Goal: Task Accomplishment & Management: Complete application form

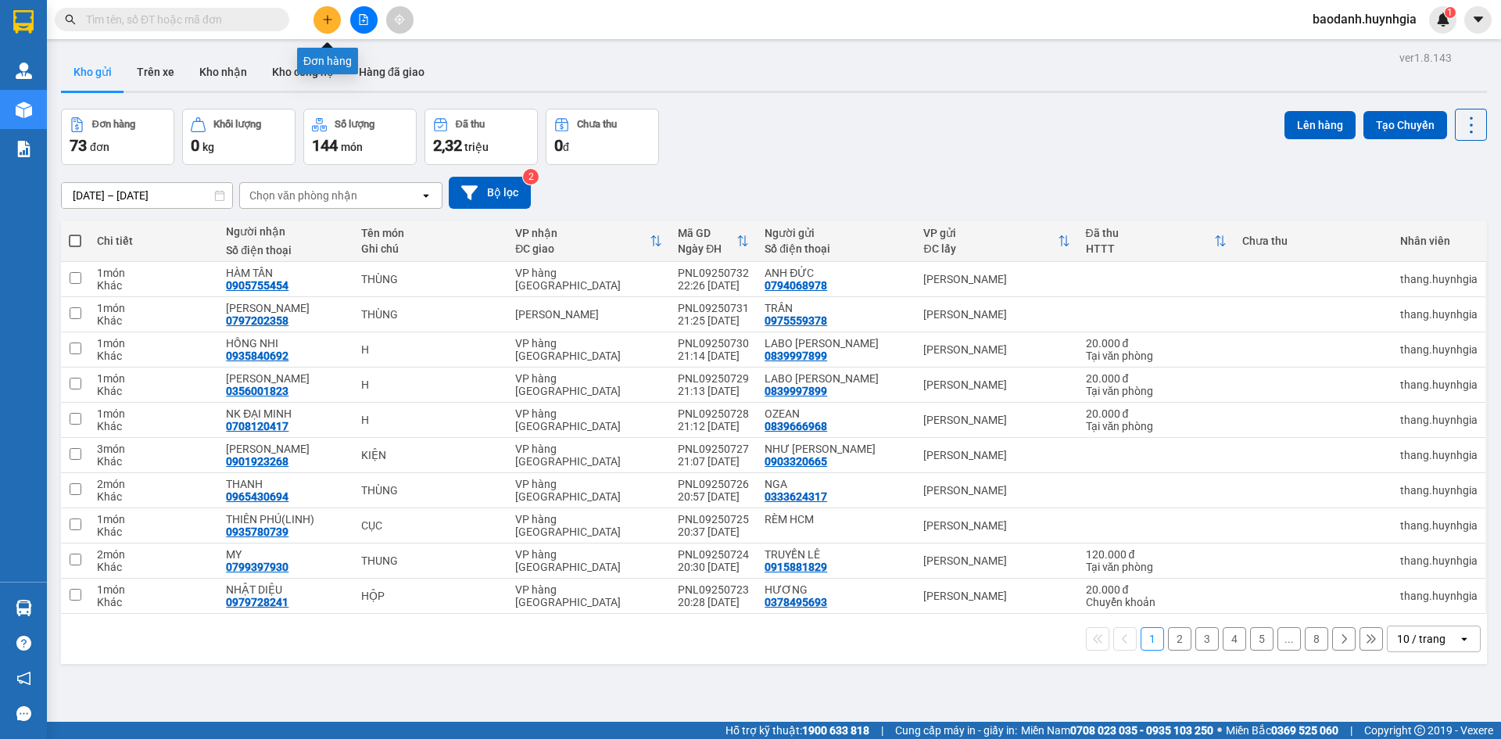
click at [320, 18] on button at bounding box center [326, 19] width 27 height 27
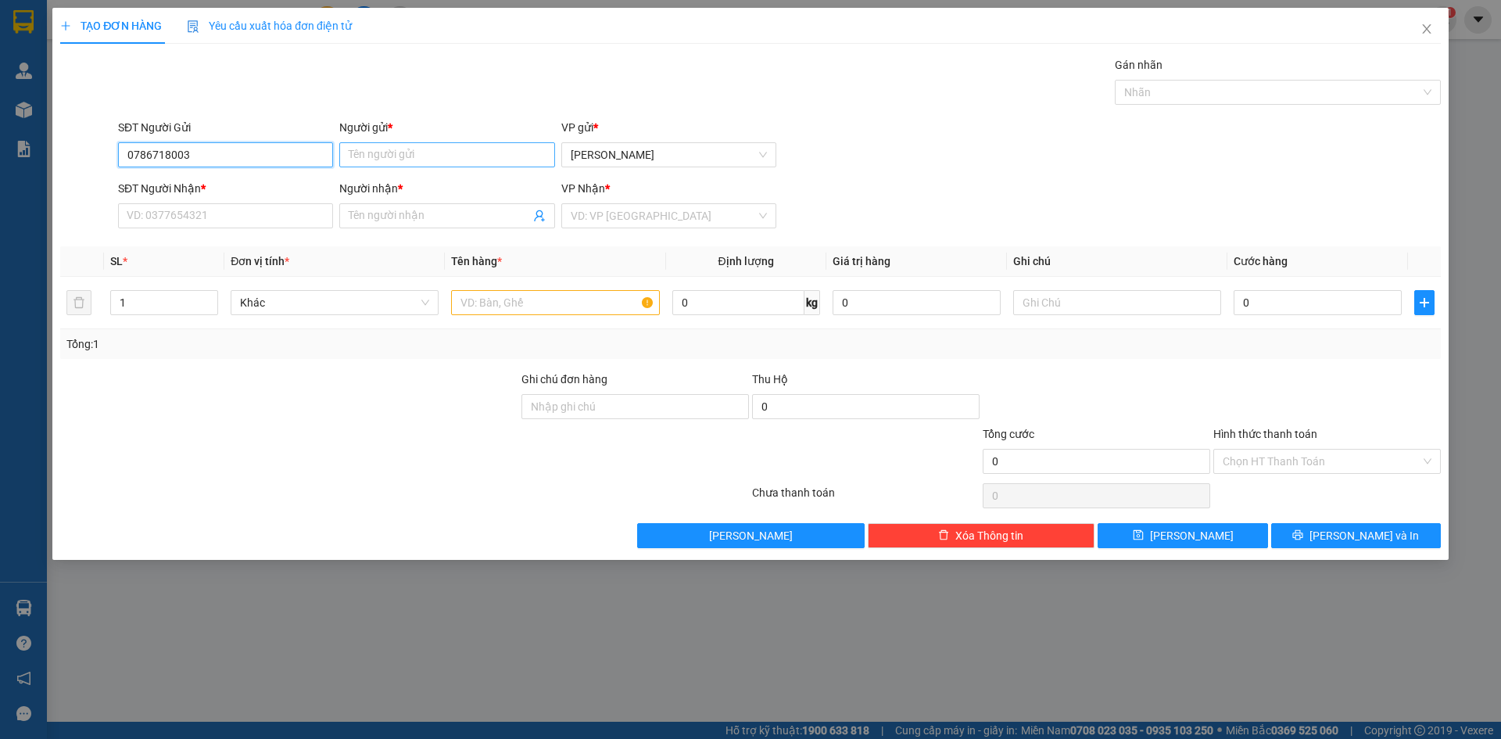
type input "0786718003"
click at [396, 147] on input "Người gửi *" at bounding box center [446, 154] width 215 height 25
type input "[PERSON_NAME]"
click at [217, 155] on input "0786718003" at bounding box center [225, 154] width 215 height 25
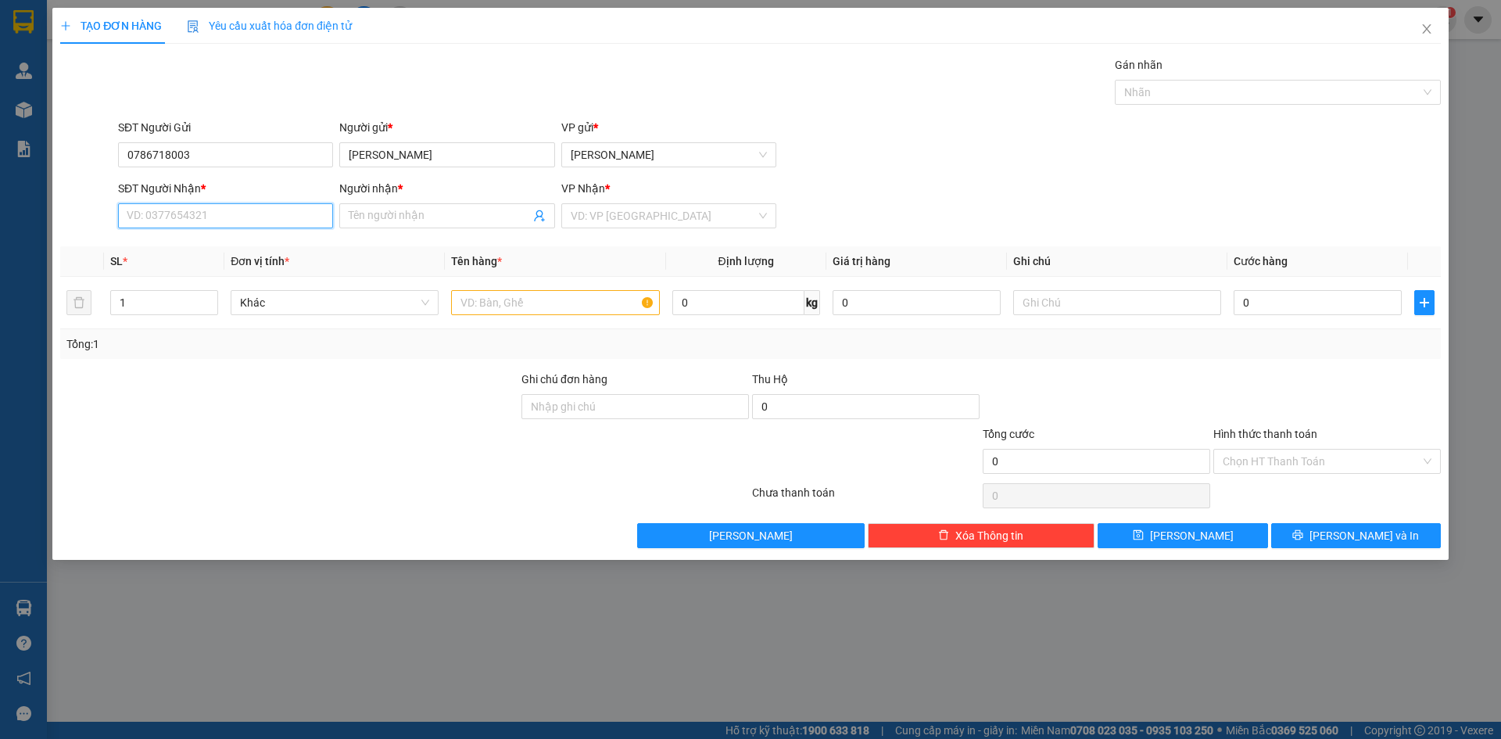
paste input "0786718003"
type input "0786718003"
click at [371, 214] on input "Người nhận *" at bounding box center [439, 215] width 181 height 17
click at [418, 143] on input "[PERSON_NAME]" at bounding box center [446, 154] width 215 height 25
click at [421, 150] on input "[PERSON_NAME]" at bounding box center [446, 154] width 215 height 25
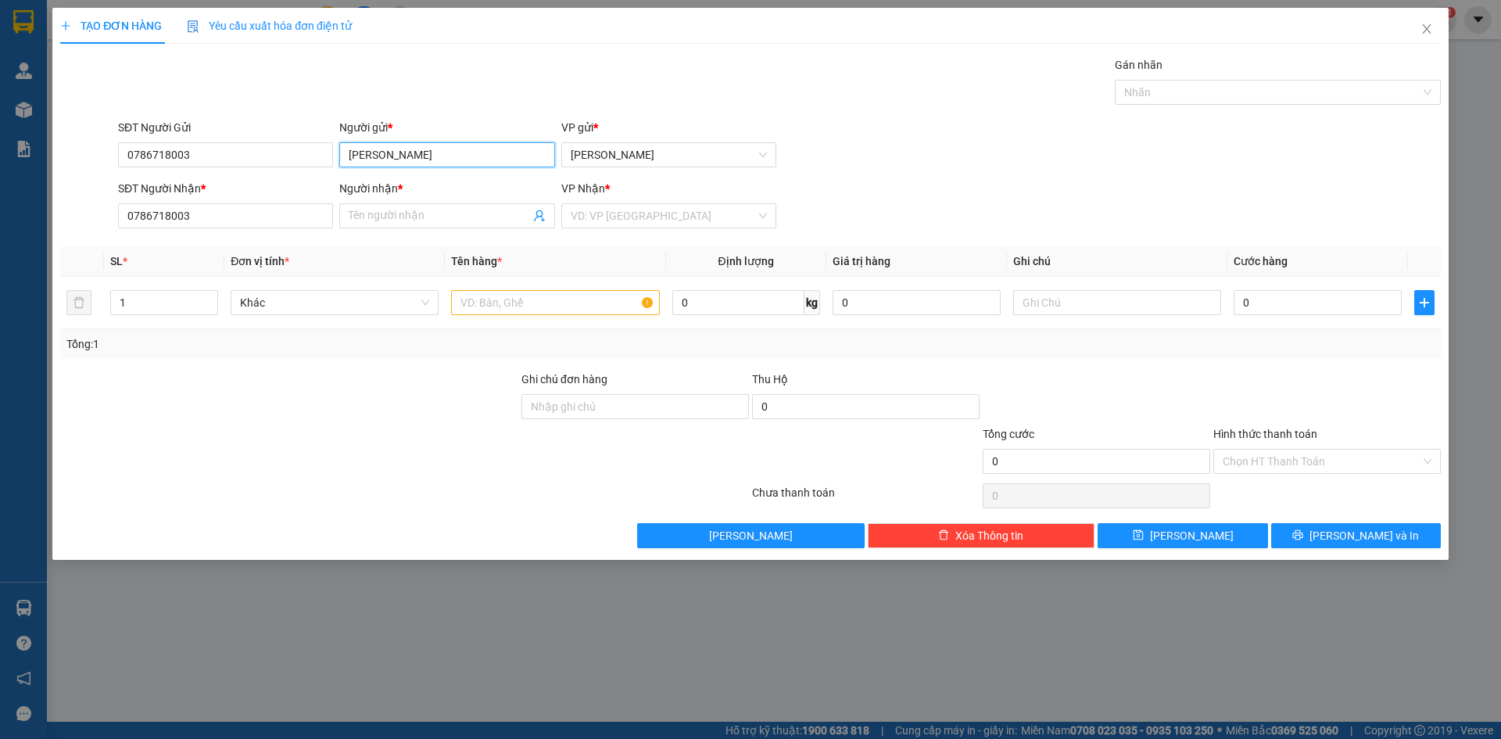
click at [421, 150] on input "[PERSON_NAME]" at bounding box center [446, 154] width 215 height 25
paste input "[PERSON_NAME]"
type input "[PERSON_NAME]"
click at [623, 211] on input "search" at bounding box center [663, 215] width 185 height 23
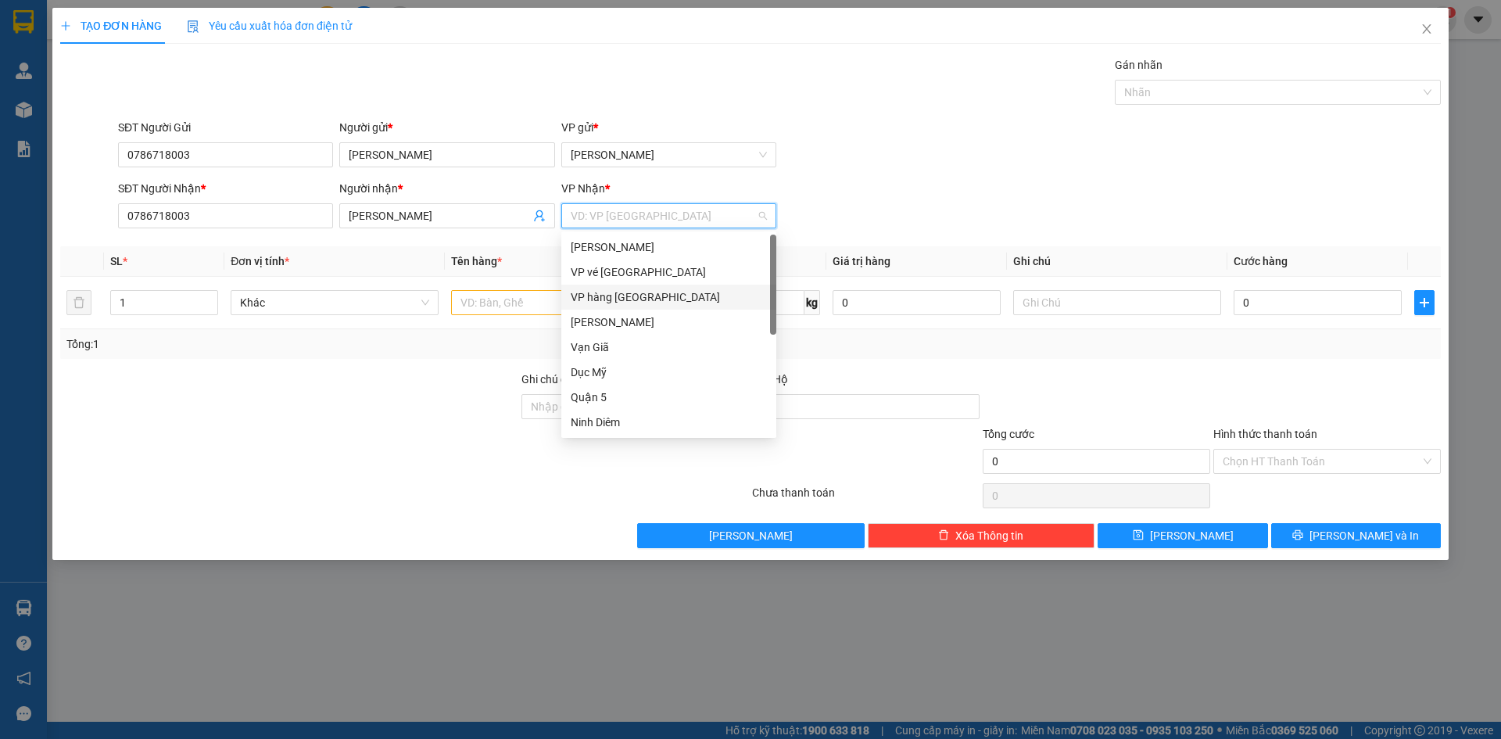
click at [632, 304] on div "VP hàng [GEOGRAPHIC_DATA]" at bounding box center [669, 296] width 196 height 17
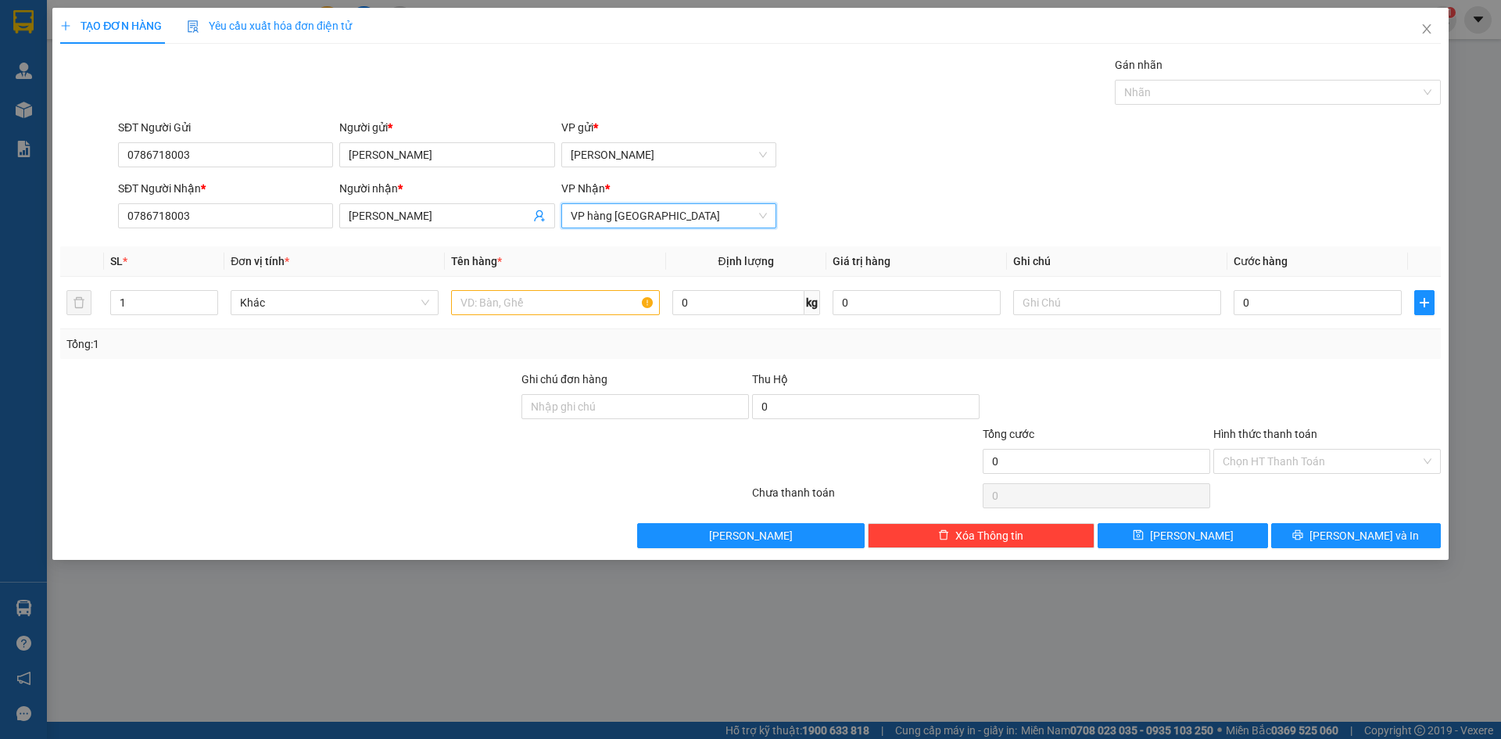
click at [455, 377] on div at bounding box center [289, 398] width 461 height 55
click at [467, 297] on input "text" at bounding box center [555, 302] width 208 height 25
type input "XE MÁY NVX 59L2 - 71418"
click at [1151, 382] on div at bounding box center [1096, 398] width 231 height 55
click at [1261, 310] on input "0" at bounding box center [1317, 302] width 168 height 25
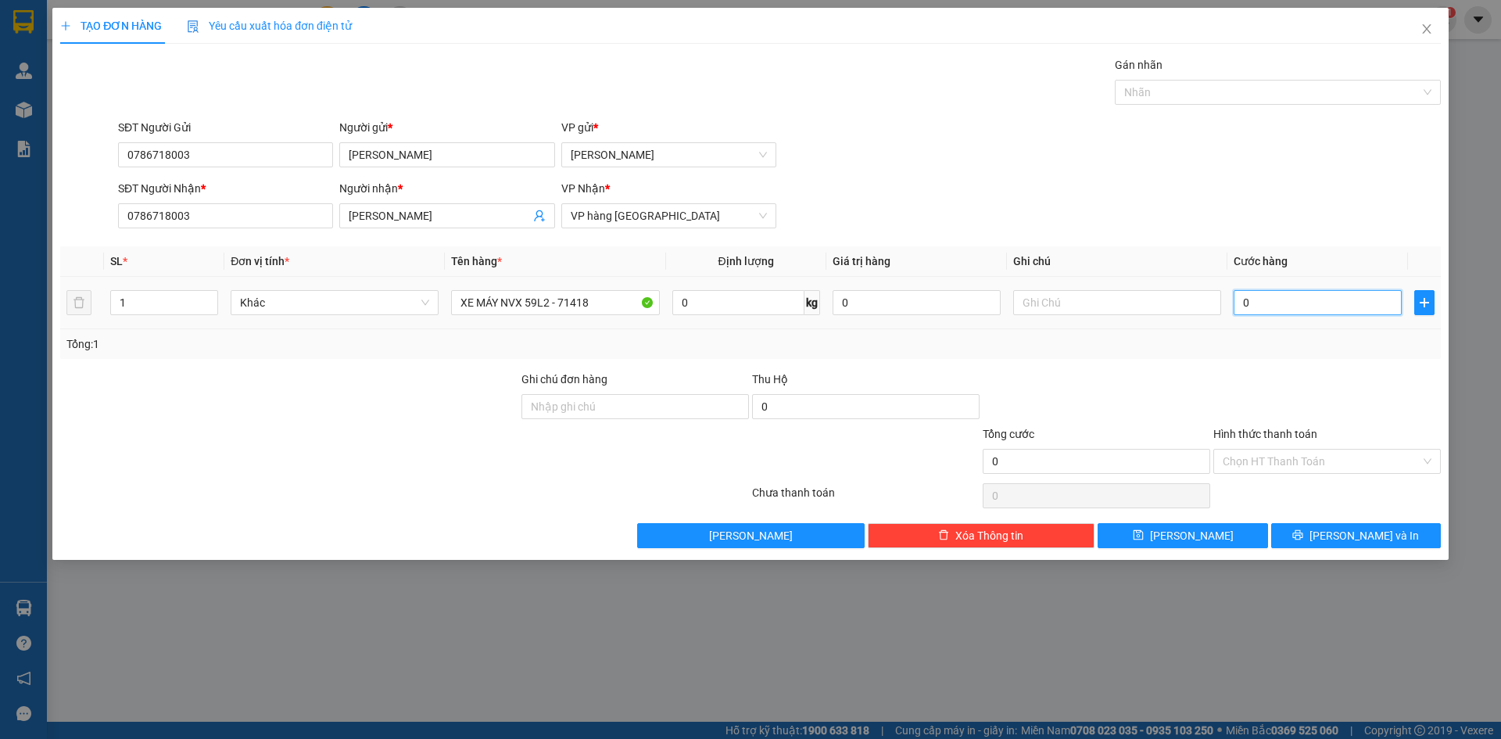
type input "8"
type input "80"
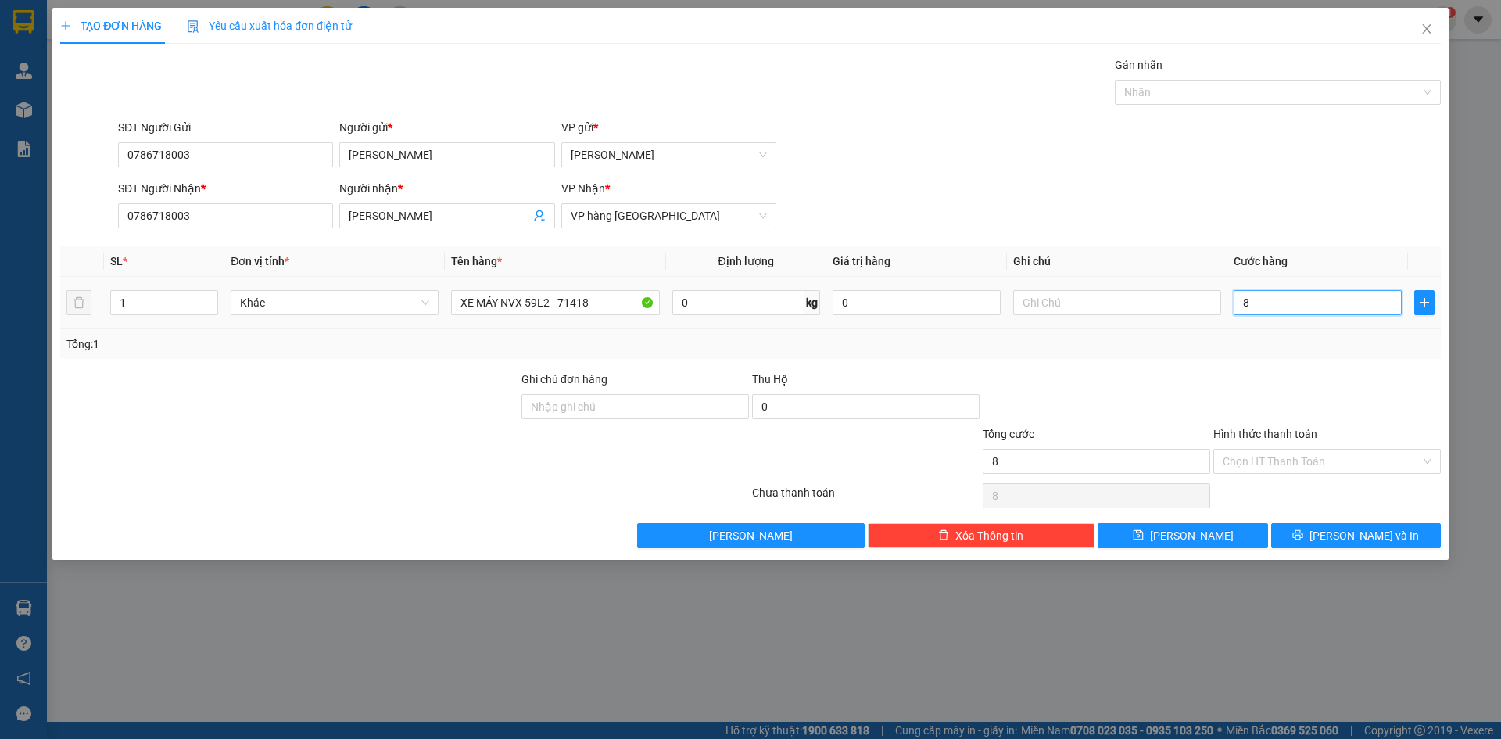
type input "80"
type input "800"
type input "800.000"
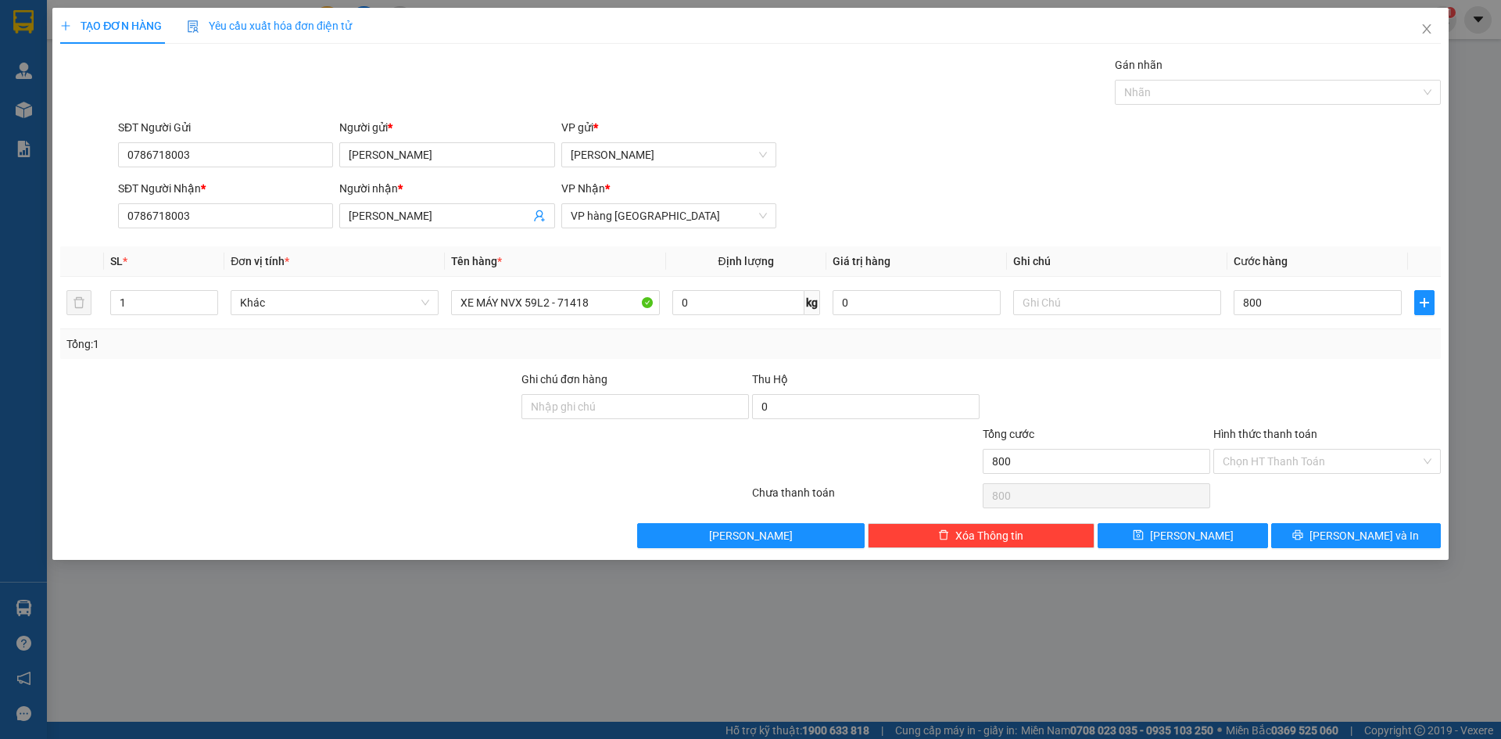
type input "800.000"
click at [1097, 381] on div at bounding box center [1096, 398] width 231 height 55
click at [1270, 463] on input "Hình thức thanh toán" at bounding box center [1322, 460] width 198 height 23
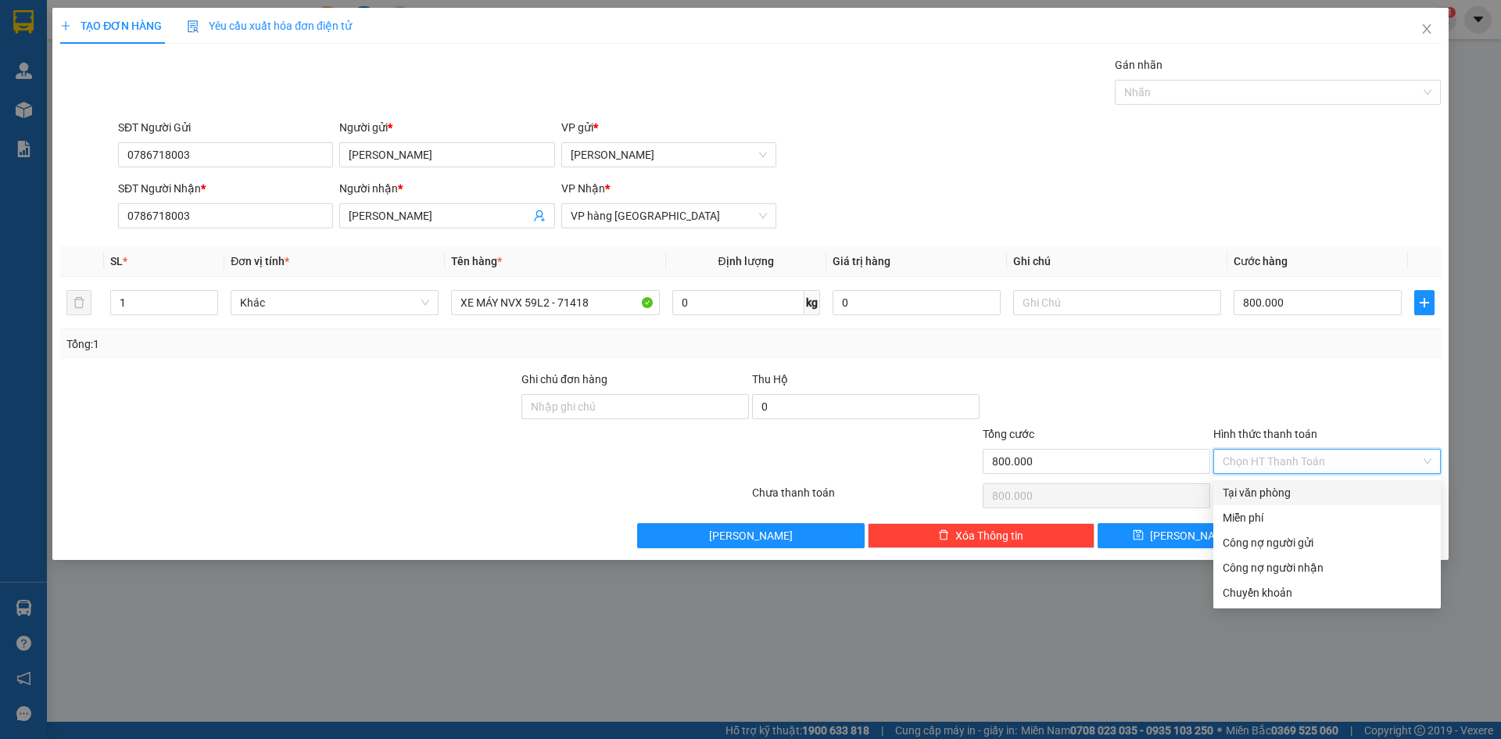
click at [1263, 485] on div "Tại văn phòng" at bounding box center [1327, 492] width 209 height 17
type input "0"
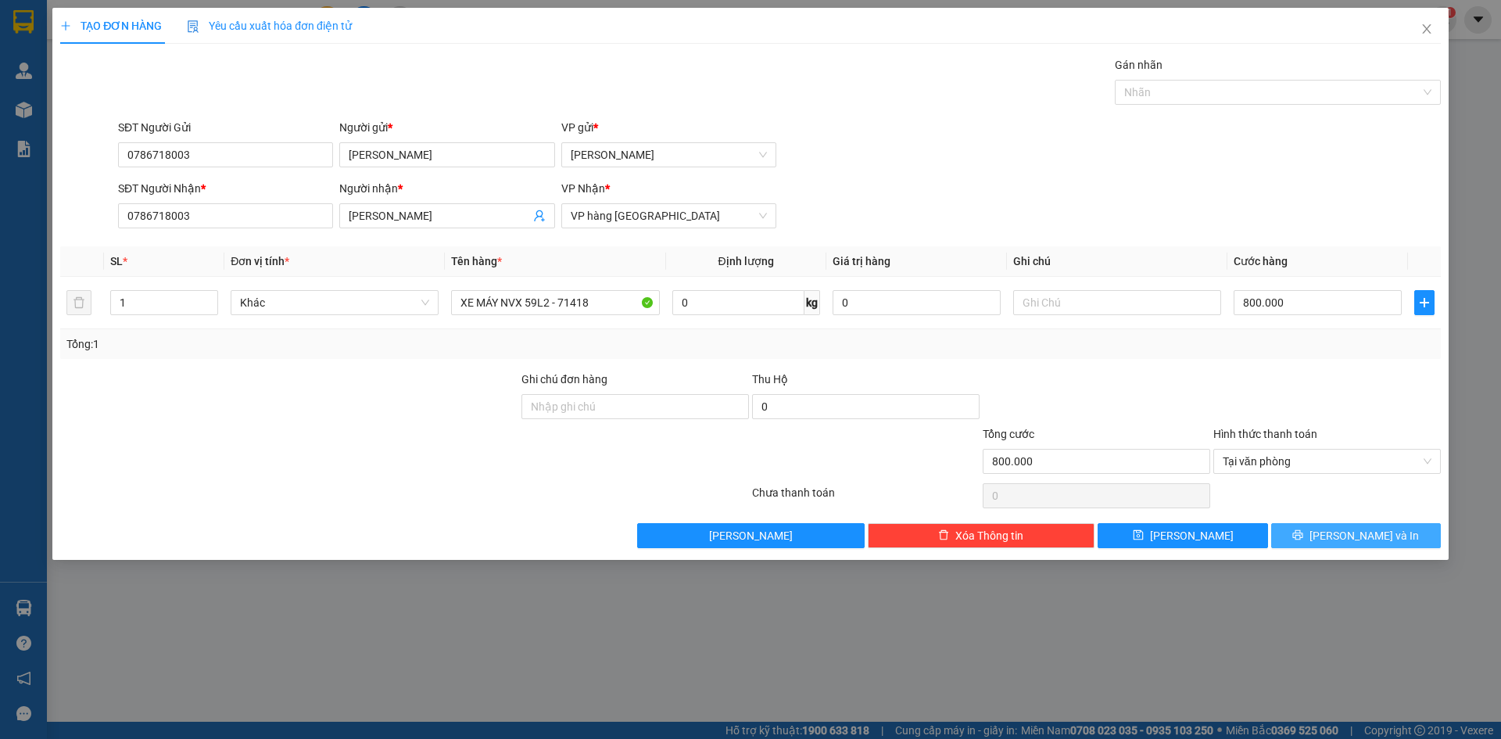
click at [1314, 540] on button "[PERSON_NAME] và In" at bounding box center [1356, 535] width 170 height 25
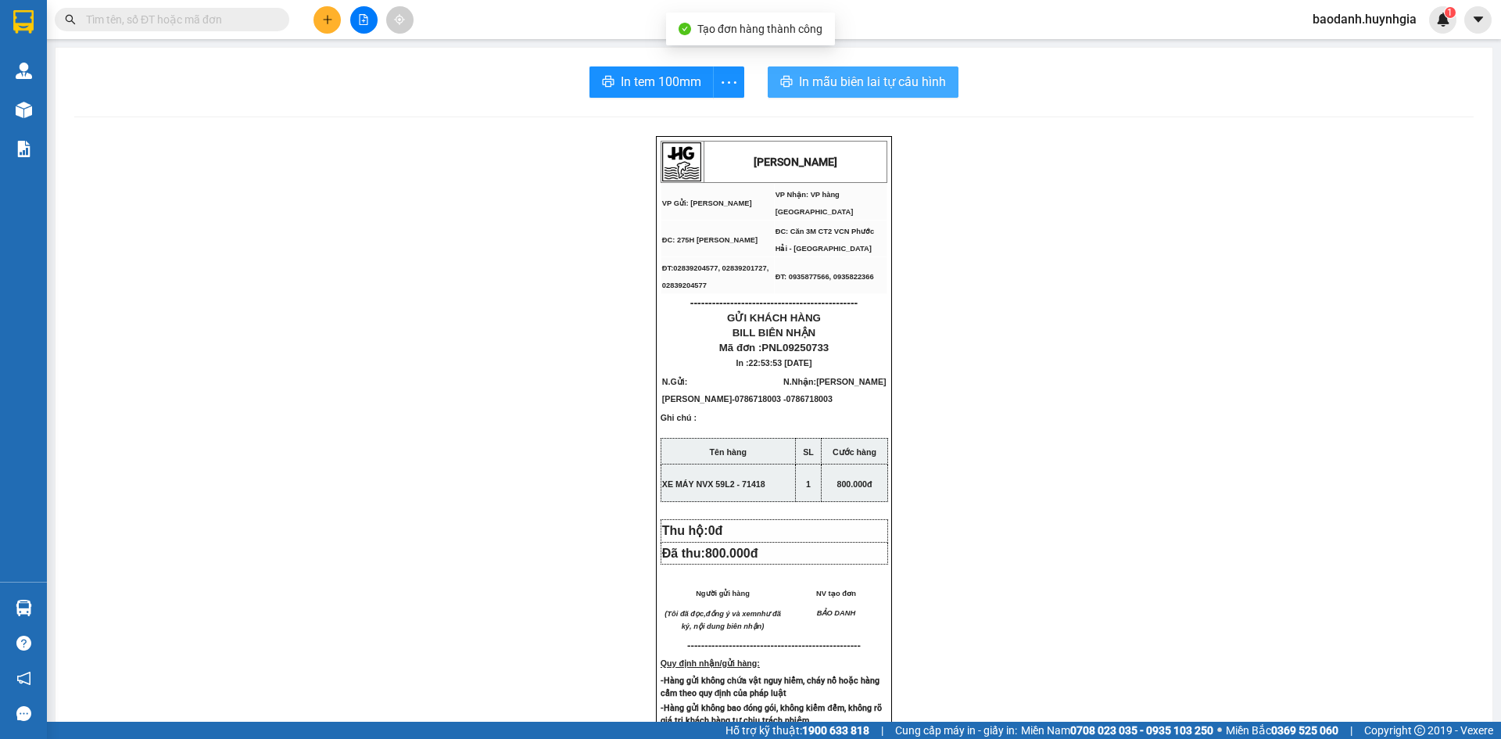
click at [787, 83] on button "In mẫu biên lai tự cấu hình" at bounding box center [863, 81] width 191 height 31
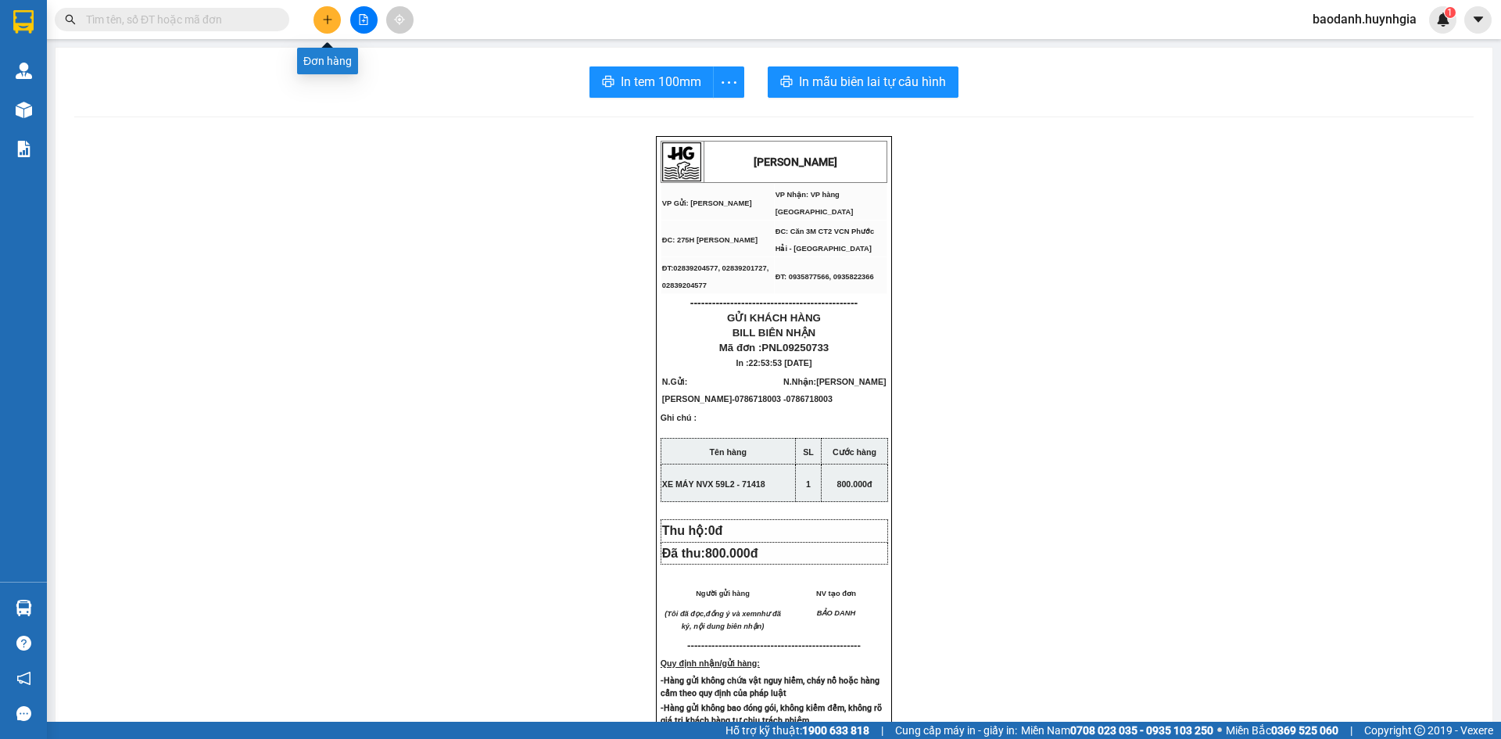
click at [327, 16] on icon "plus" at bounding box center [327, 19] width 11 height 11
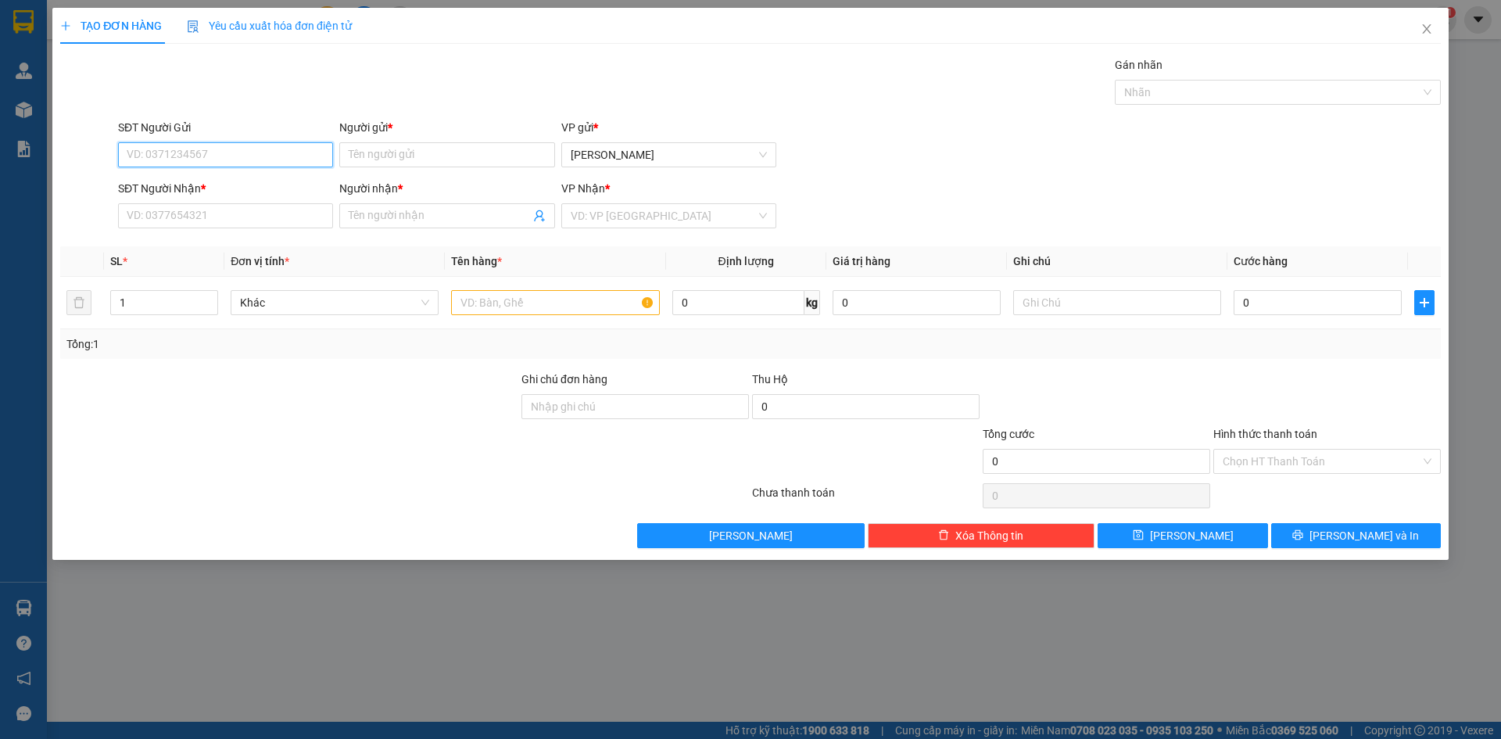
paste input "[PERSON_NAME]"
type input "[PERSON_NAME]"
paste input "[PERSON_NAME]"
type input "[PERSON_NAME]"
paste input "[PERSON_NAME]"
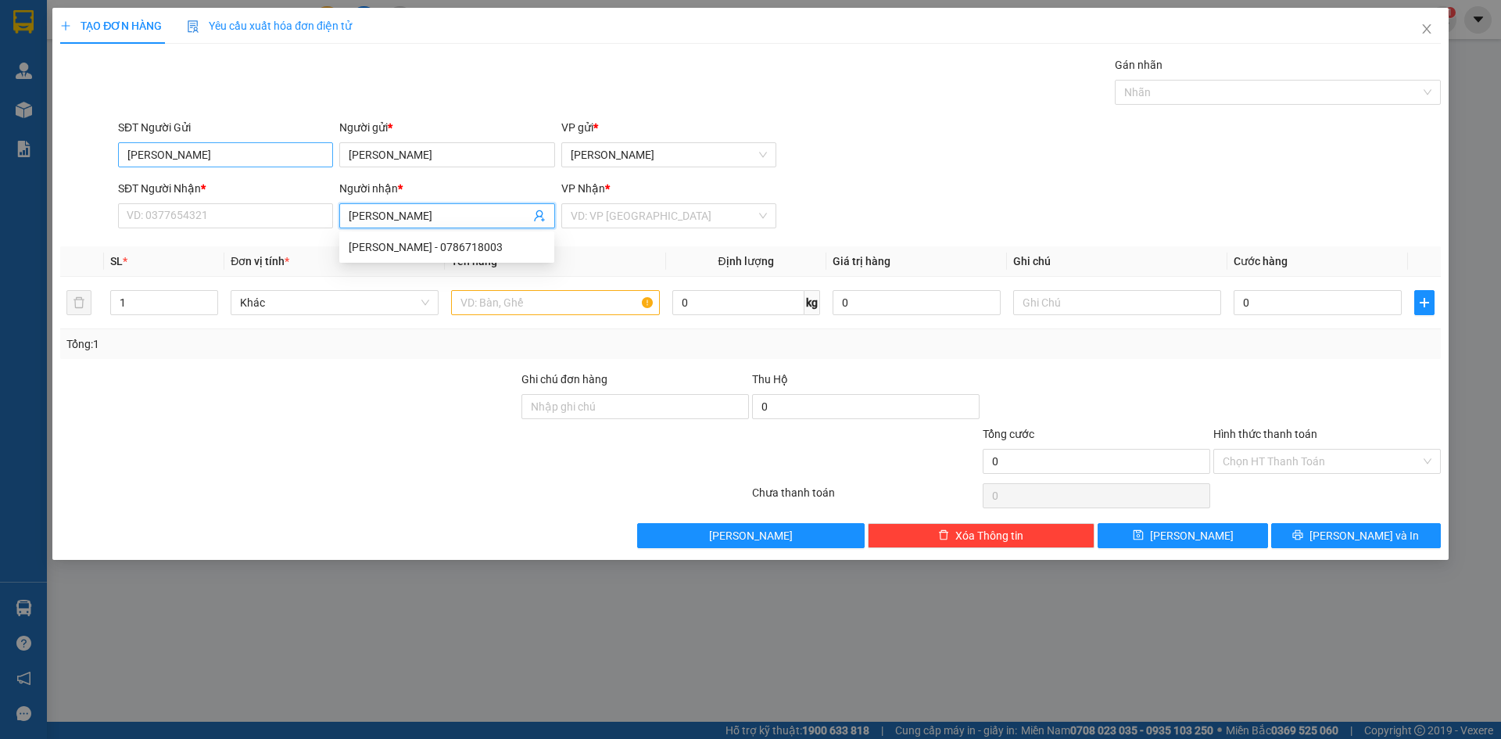
type input "[PERSON_NAME]"
click at [199, 149] on input "[PERSON_NAME]" at bounding box center [225, 154] width 215 height 25
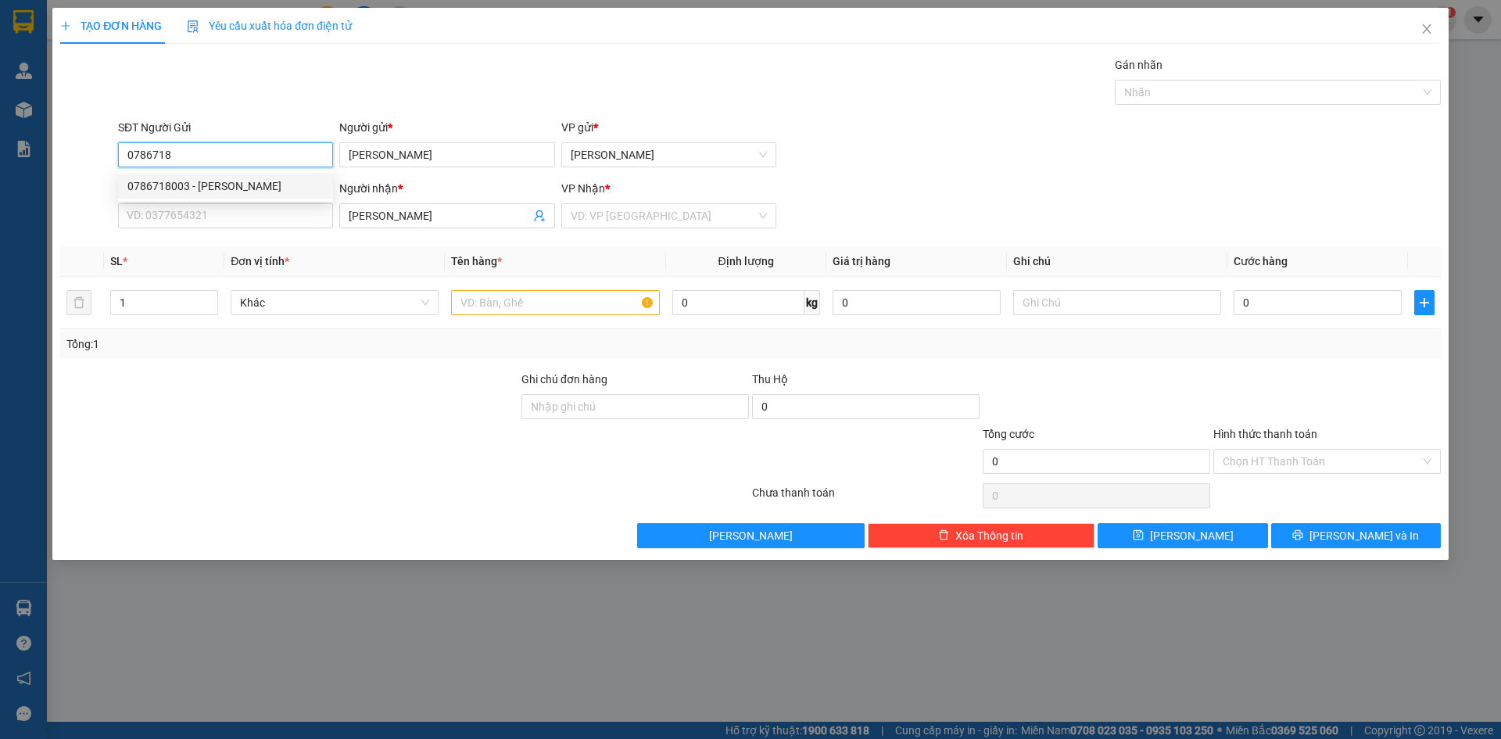
click at [178, 178] on div "0786718003 - [PERSON_NAME]" at bounding box center [225, 185] width 196 height 17
type input "0786718003"
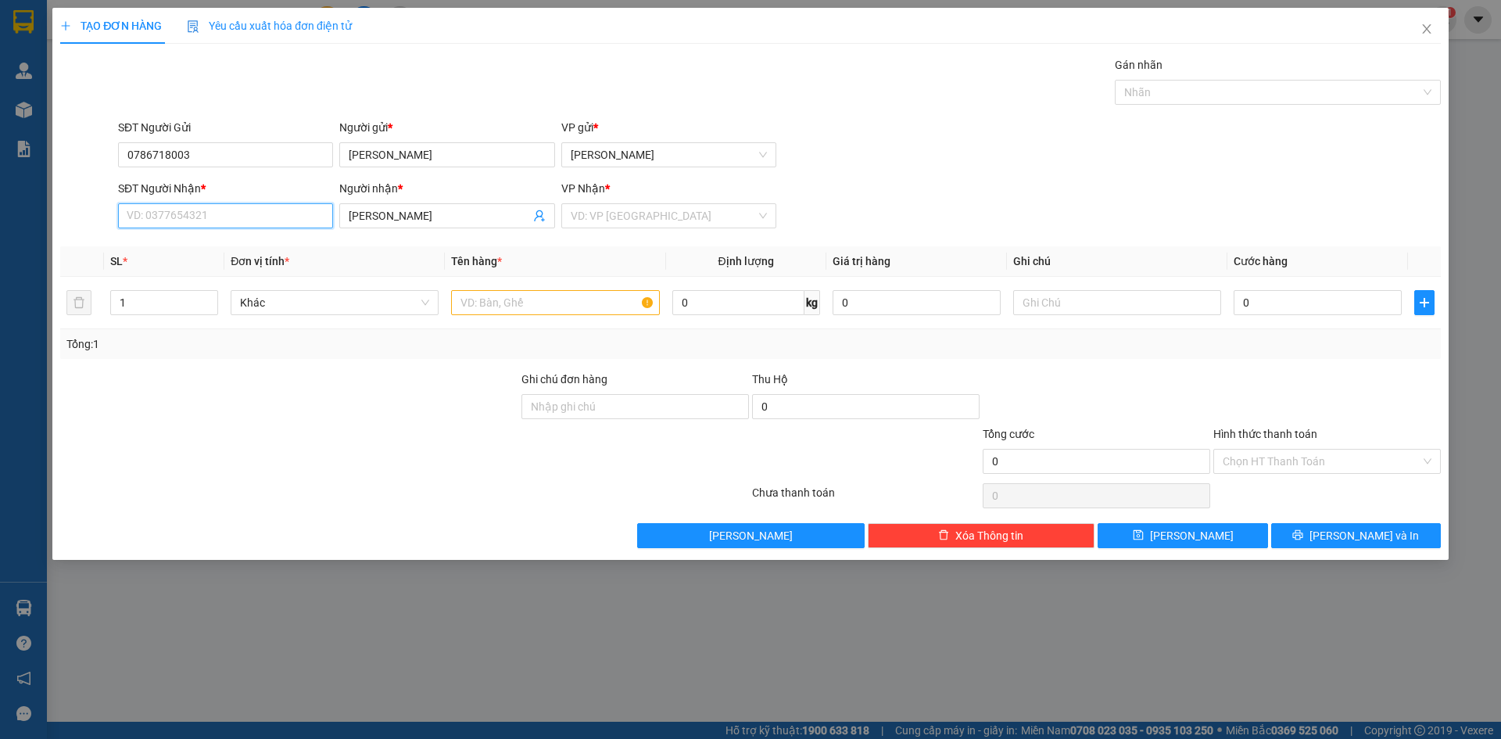
click at [188, 214] on input "SĐT Người Nhận *" at bounding box center [225, 215] width 215 height 25
click at [186, 249] on div "0786718003 - [PERSON_NAME]" at bounding box center [225, 246] width 196 height 17
type input "0786718003"
click at [317, 478] on div at bounding box center [289, 452] width 461 height 55
click at [563, 303] on input "text" at bounding box center [555, 302] width 208 height 25
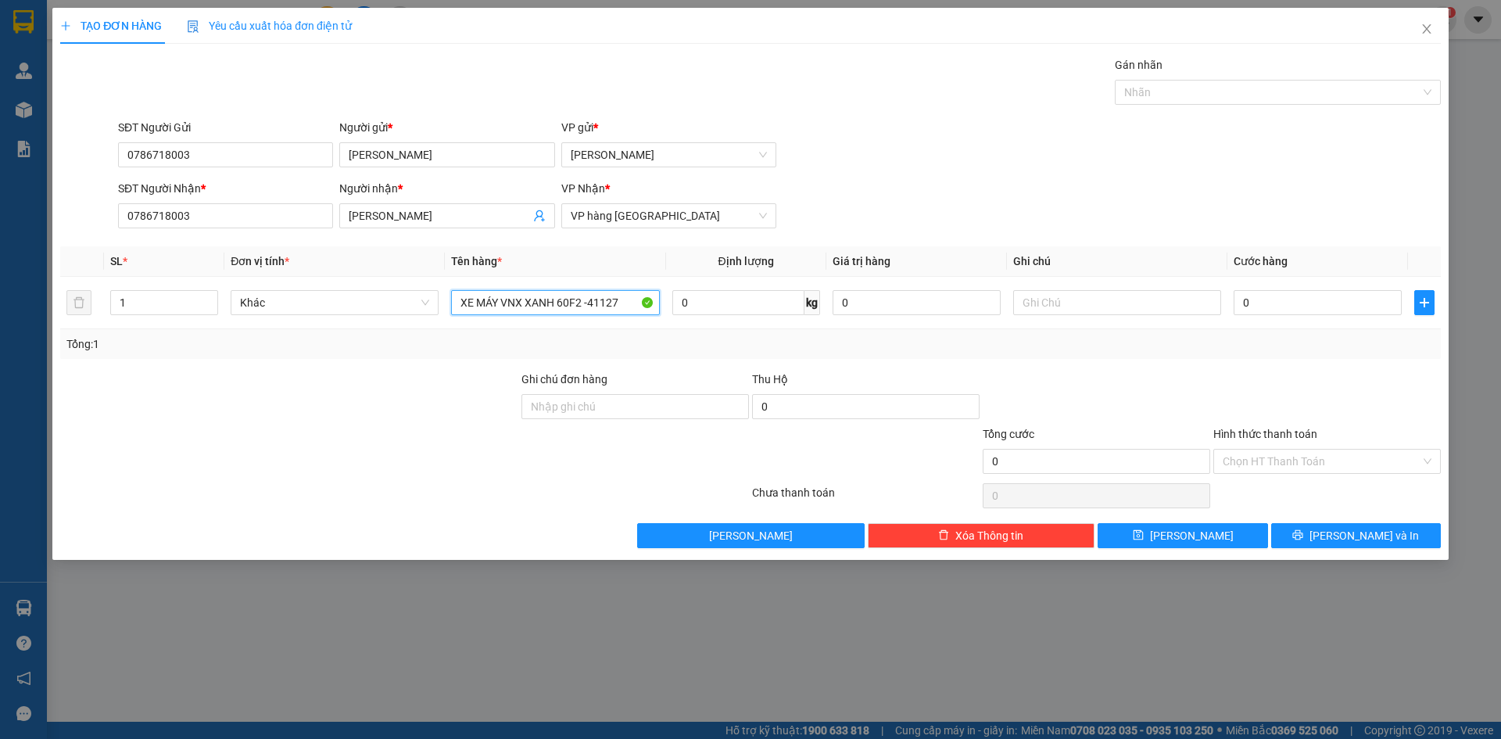
type input "XE MÁY VNX XANH 60F2 -41127"
drag, startPoint x: 1053, startPoint y: 367, endPoint x: 988, endPoint y: 285, distance: 104.6
click at [1053, 367] on div "Transit Pickup Surcharge Ids Transit Deliver Surcharge Ids Transit Deliver Surc…" at bounding box center [750, 302] width 1380 height 492
click at [1255, 307] on input "0" at bounding box center [1317, 302] width 168 height 25
type input "8"
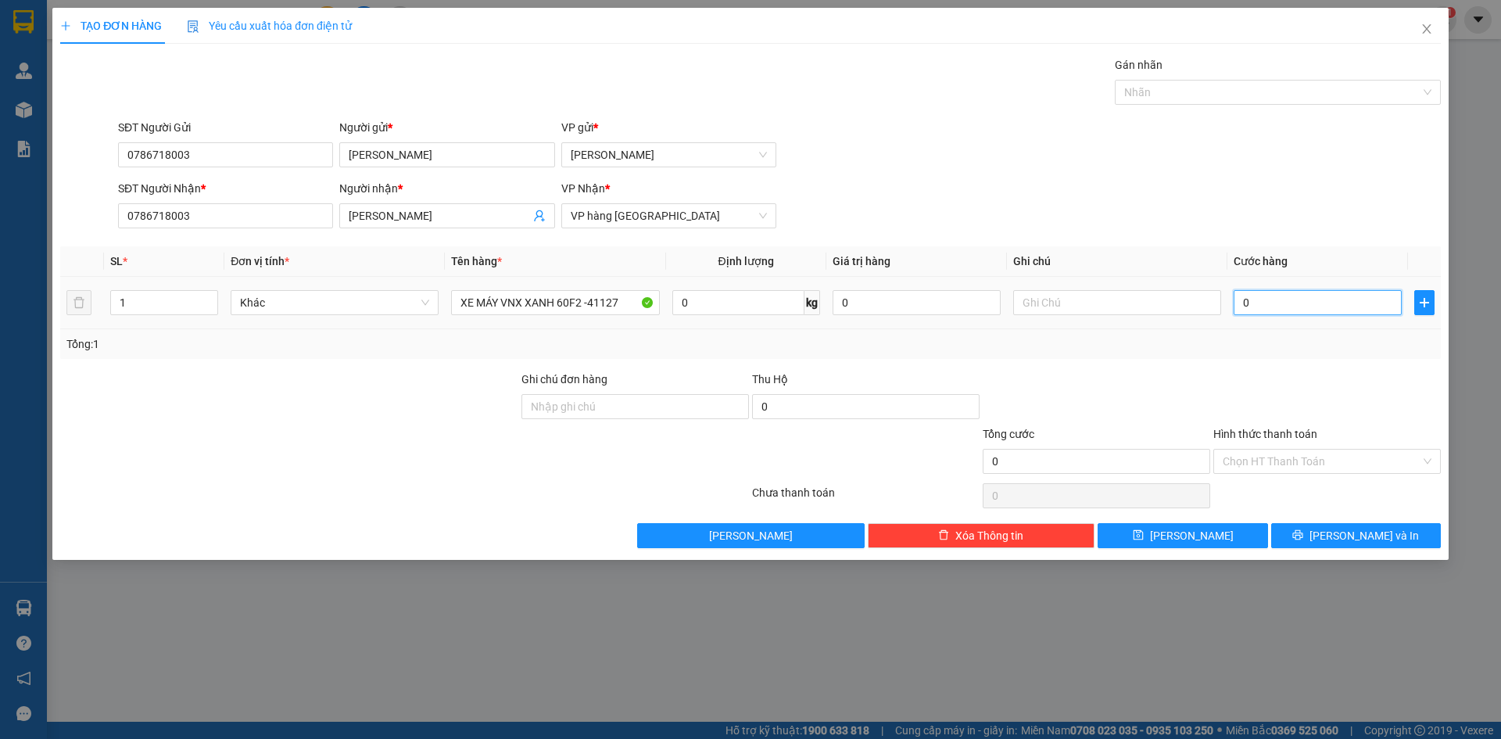
type input "8"
type input "80"
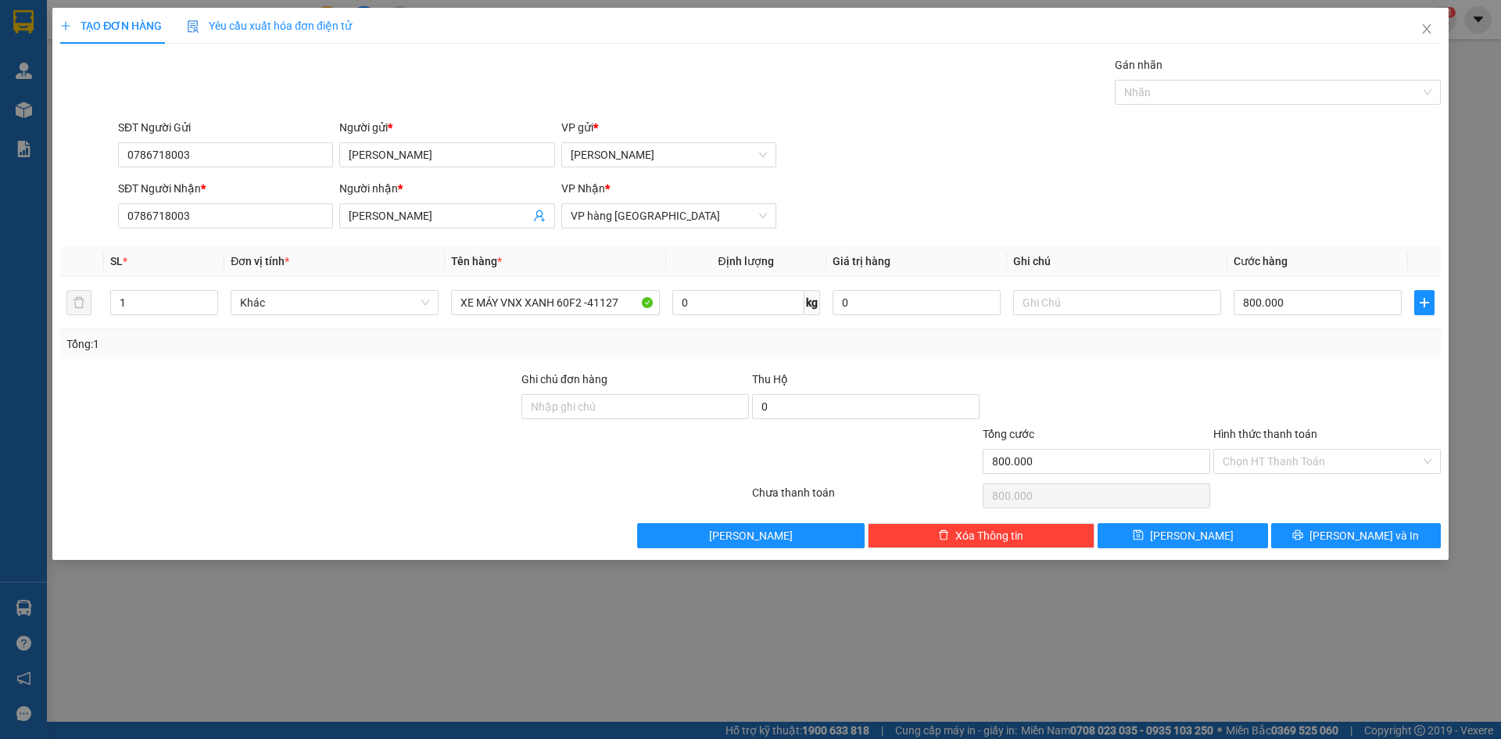
click at [1326, 381] on div at bounding box center [1327, 398] width 231 height 55
click at [1316, 466] on input "Hình thức thanh toán" at bounding box center [1322, 460] width 198 height 23
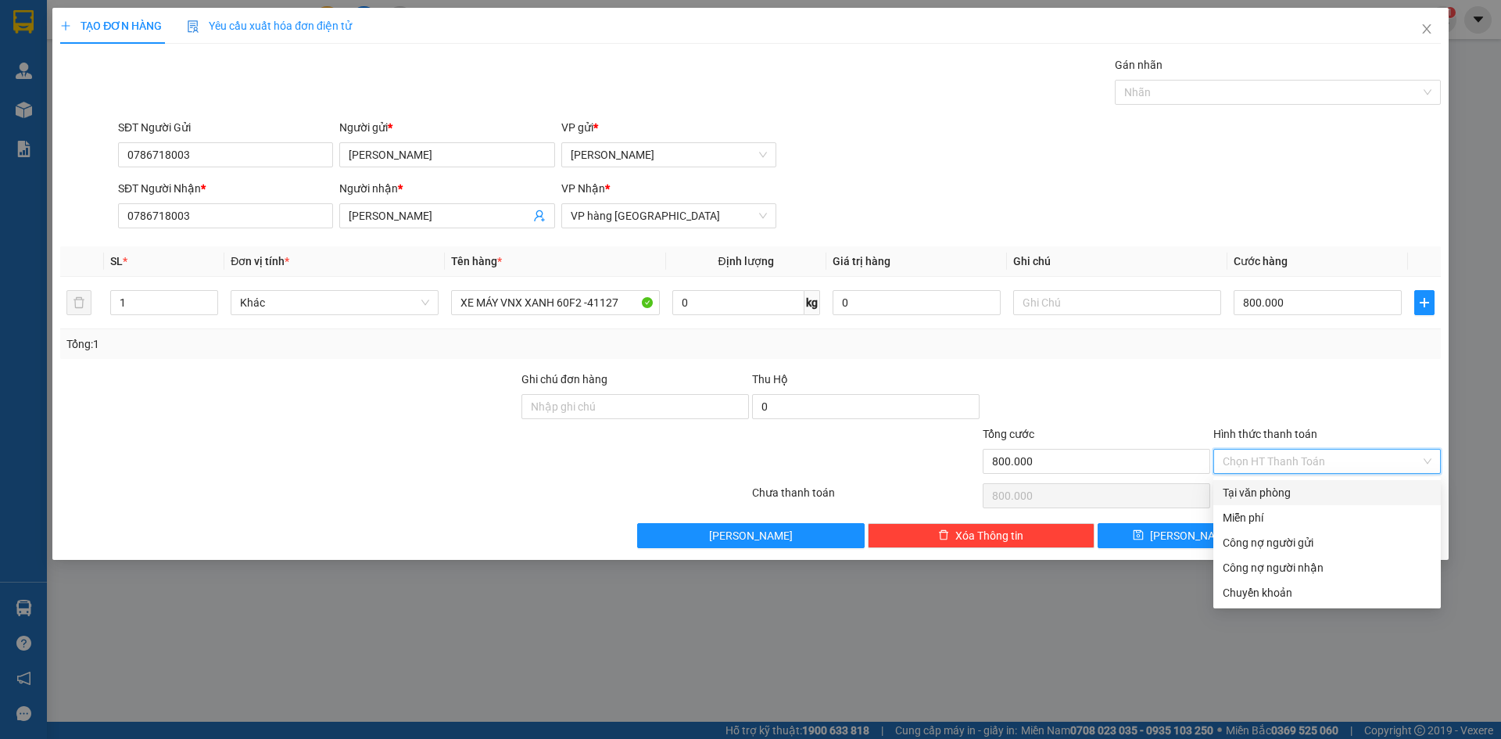
click at [1259, 499] on div "Tại văn phòng" at bounding box center [1327, 492] width 209 height 17
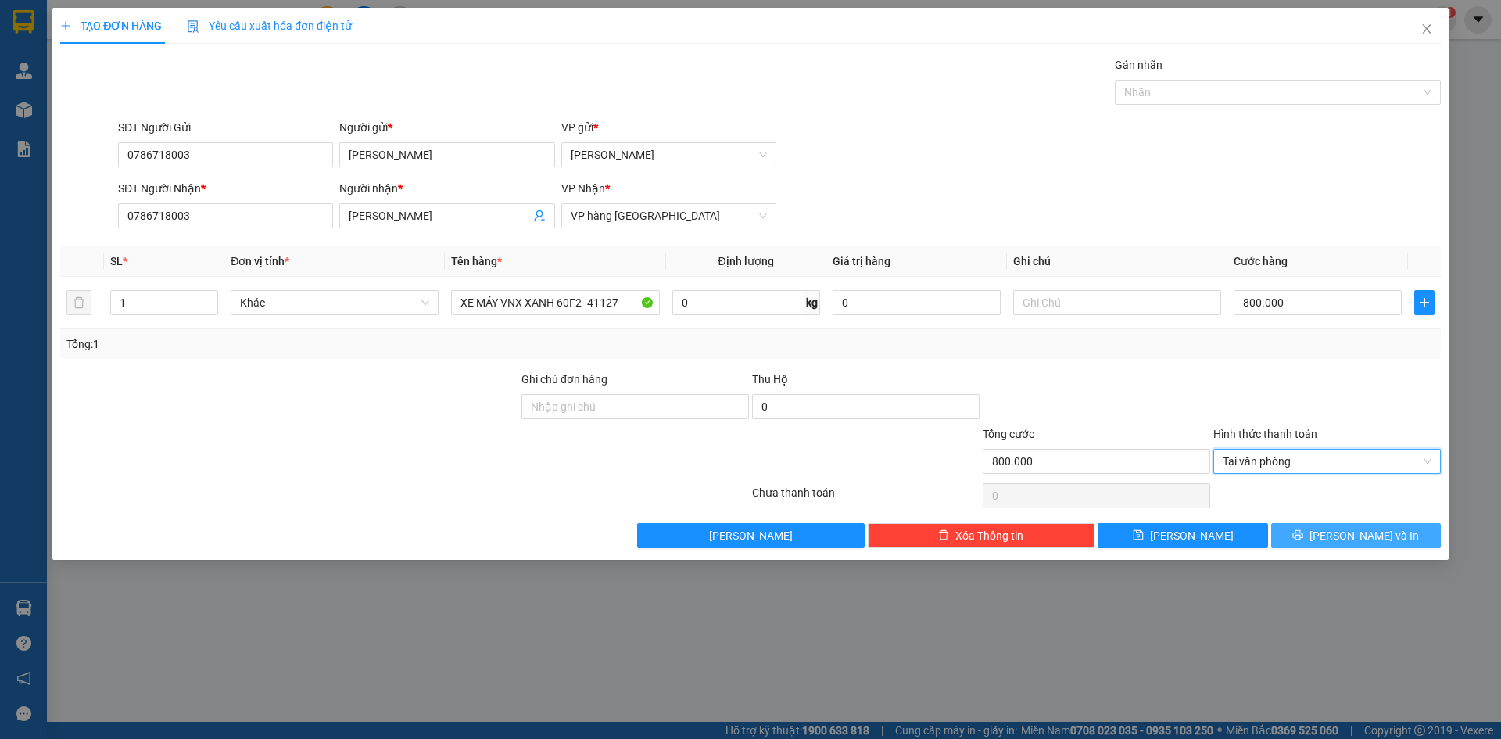
click at [1305, 540] on button "[PERSON_NAME] và In" at bounding box center [1356, 535] width 170 height 25
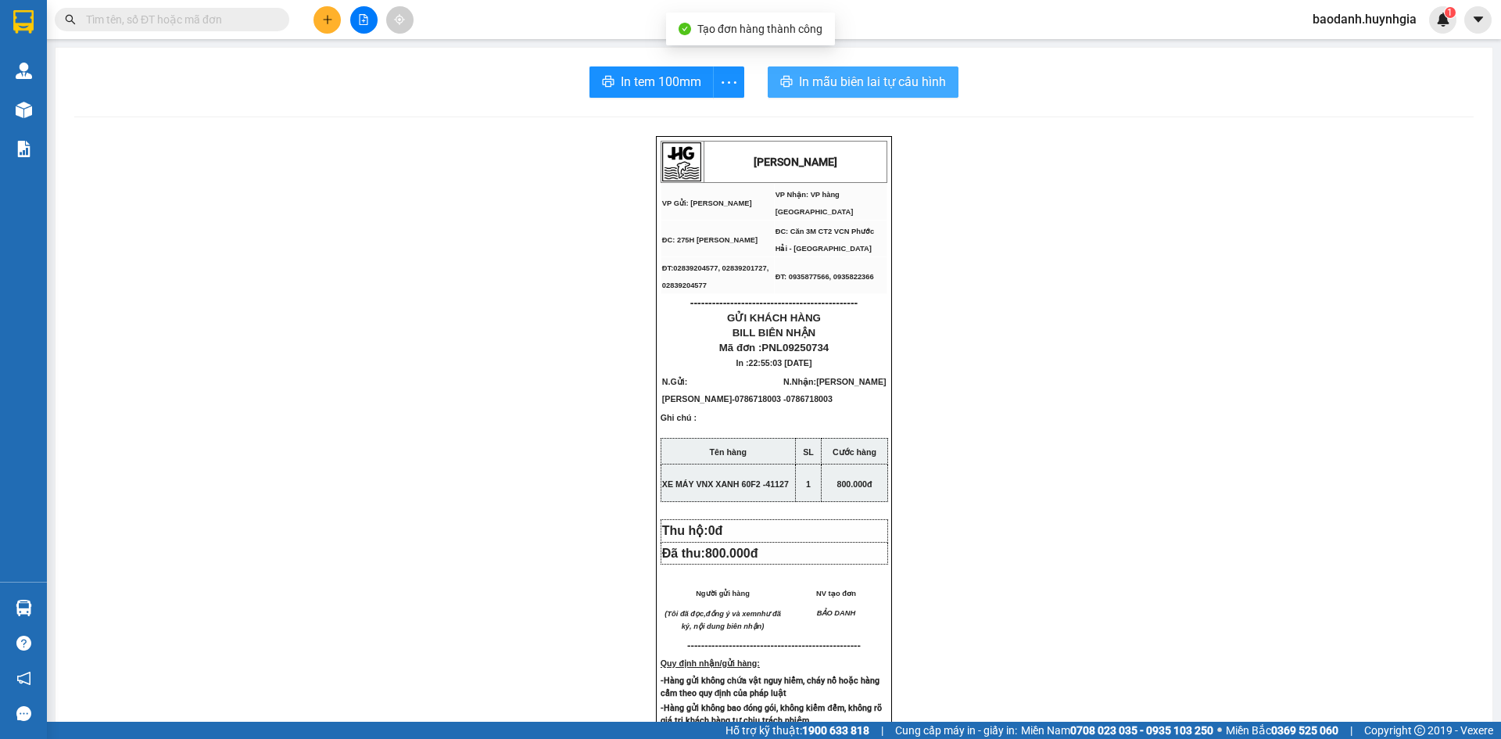
click at [819, 77] on span "In mẫu biên lai tự cấu hình" at bounding box center [872, 82] width 147 height 20
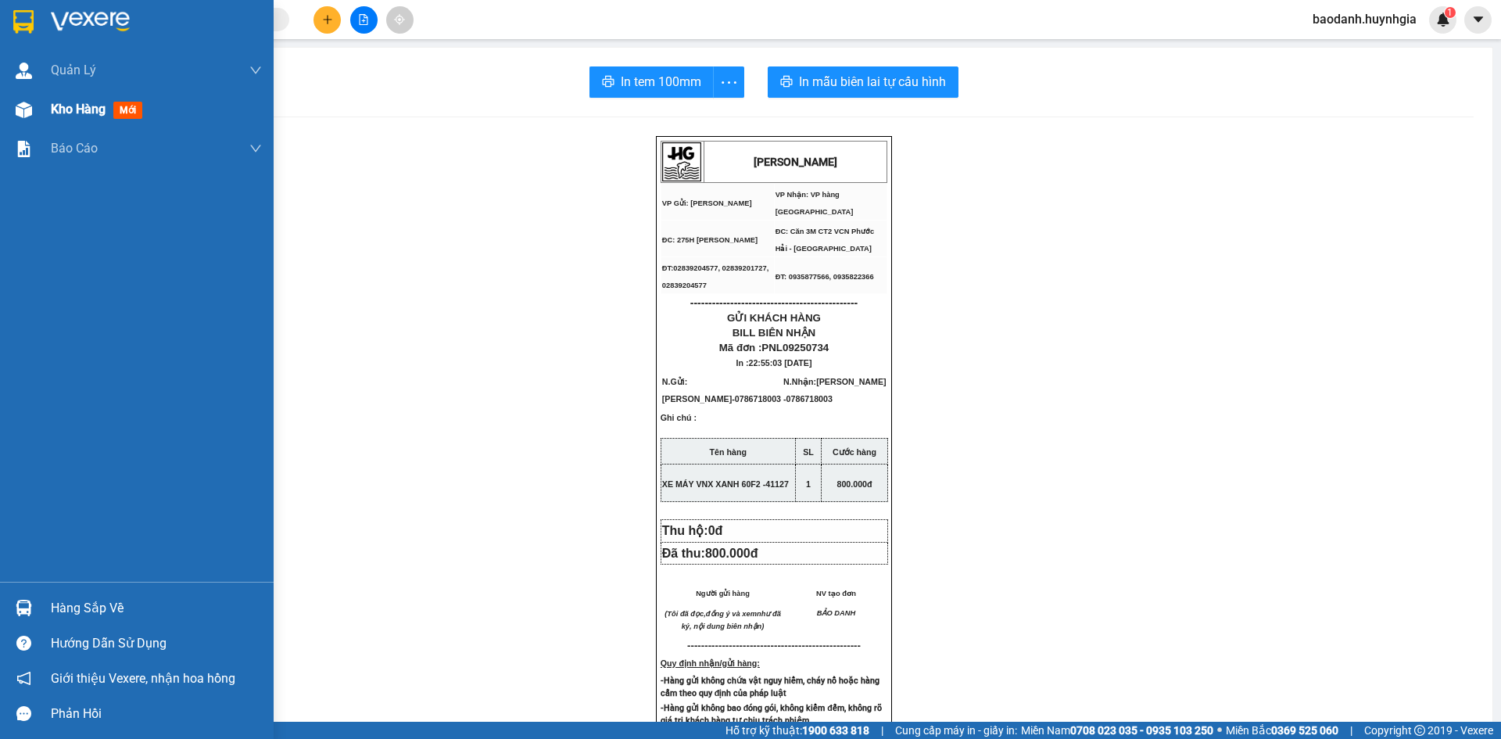
click at [108, 104] on div "Kho hàng mới" at bounding box center [100, 109] width 98 height 20
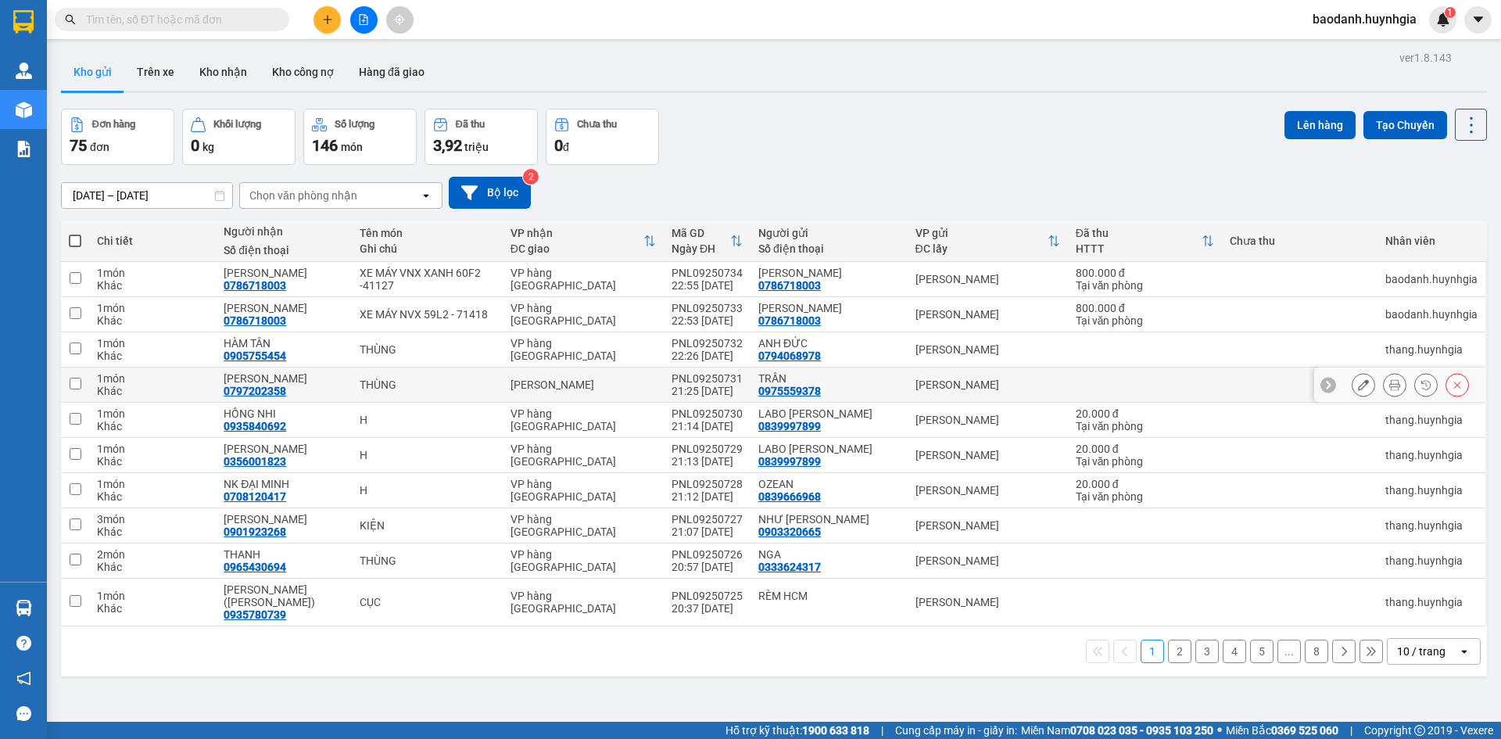
scroll to position [72, 0]
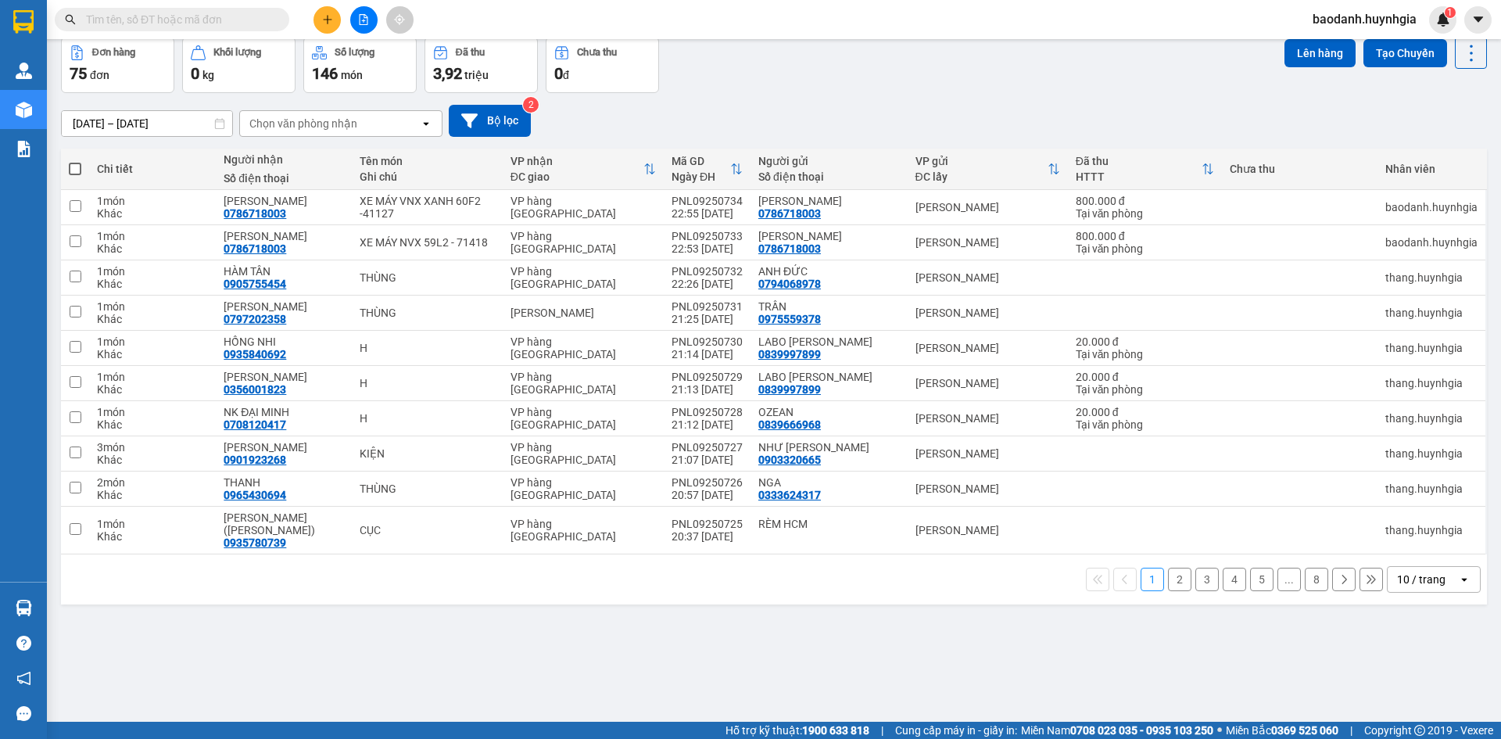
click at [1404, 572] on div "10 / trang" at bounding box center [1421, 579] width 48 height 16
click at [1402, 539] on span "100 / trang" at bounding box center [1415, 533] width 56 height 16
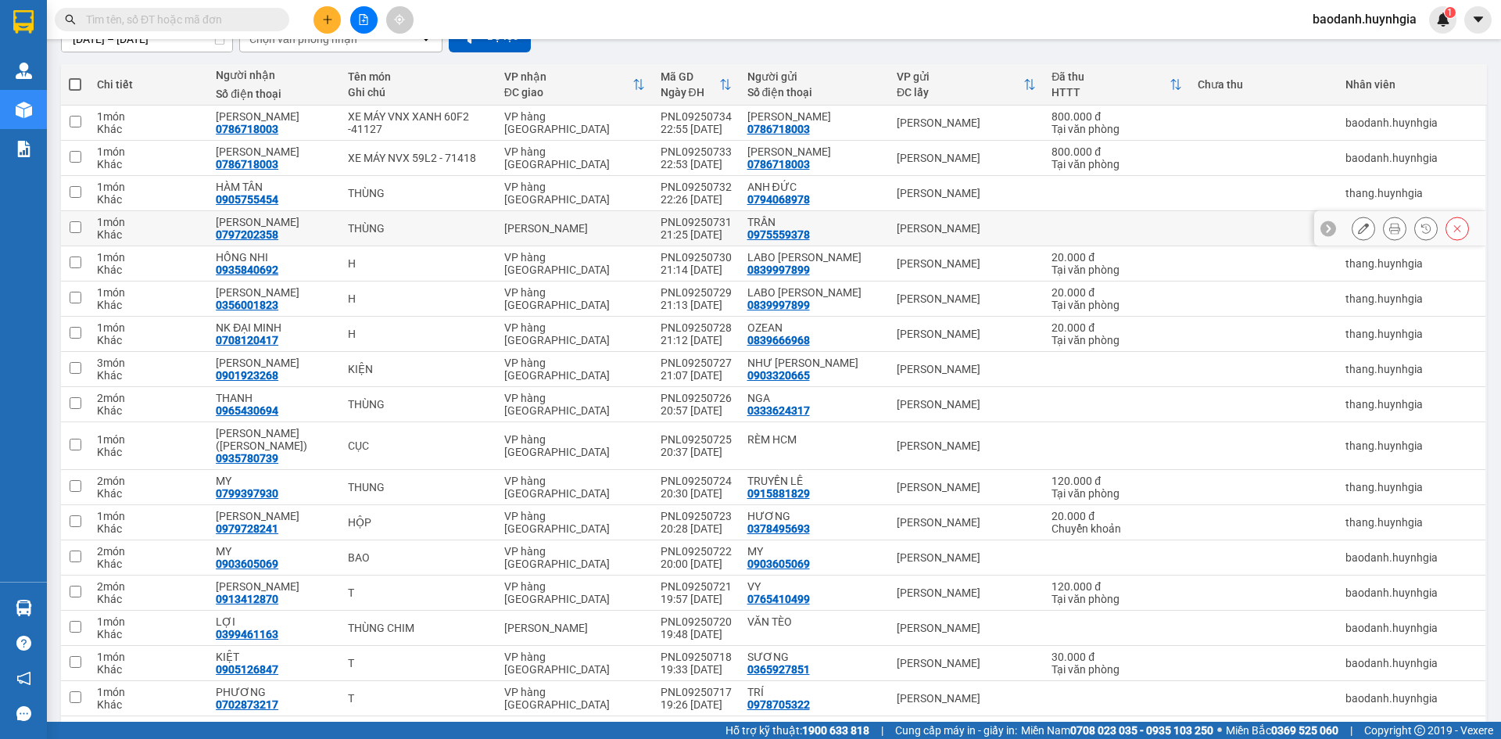
scroll to position [0, 0]
